Goal: Book appointment/travel/reservation: Book appointment/travel/reservation

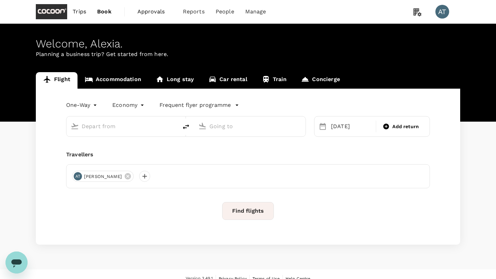
type input "roundtrip"
type input "business"
type input "Singapore Changi (SIN)"
type input "[GEOGRAPHIC_DATA], [GEOGRAPHIC_DATA] (any)"
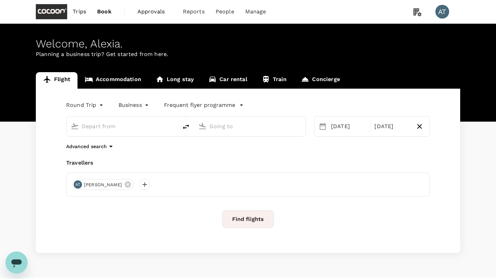
click at [126, 83] on link "Accommodation" at bounding box center [112, 80] width 71 height 17
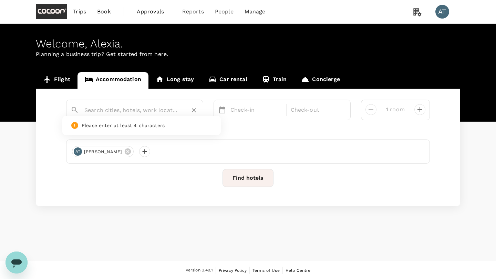
click at [146, 109] on input "text" at bounding box center [131, 110] width 95 height 11
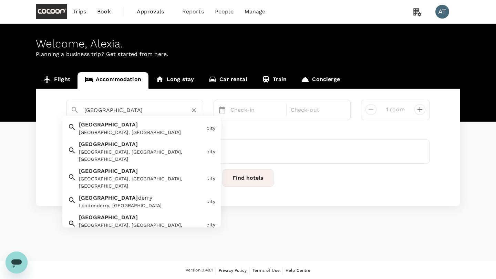
click at [112, 127] on div "London [GEOGRAPHIC_DATA], [GEOGRAPHIC_DATA]" at bounding box center [139, 127] width 127 height 18
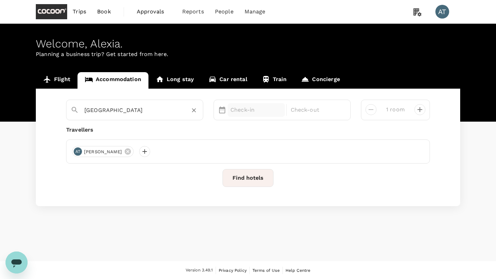
type input "[GEOGRAPHIC_DATA]"
click at [246, 110] on p "Check-in" at bounding box center [256, 110] width 52 height 8
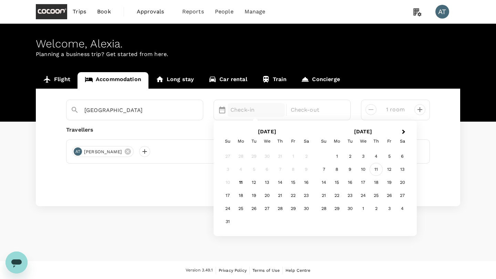
click at [377, 176] on div "11" at bounding box center [375, 169] width 13 height 13
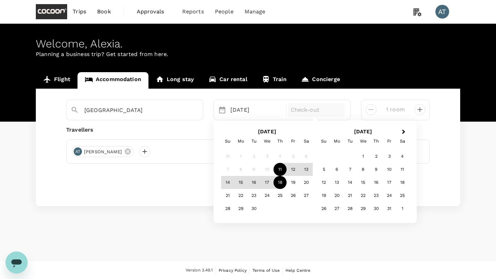
click at [282, 180] on div "18" at bounding box center [279, 183] width 13 height 13
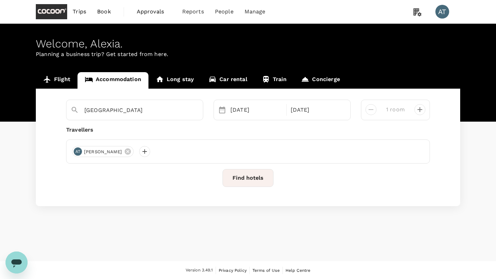
click at [262, 179] on button "Find hotels" at bounding box center [247, 178] width 51 height 18
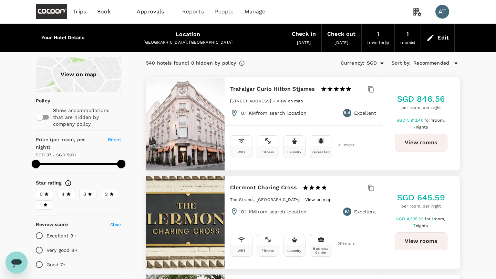
click at [421, 147] on button "View rooms" at bounding box center [420, 143] width 53 height 18
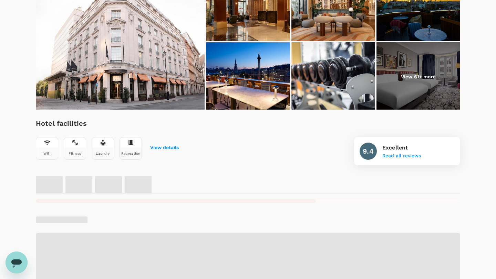
scroll to position [96, 0]
